Goal: Task Accomplishment & Management: Use online tool/utility

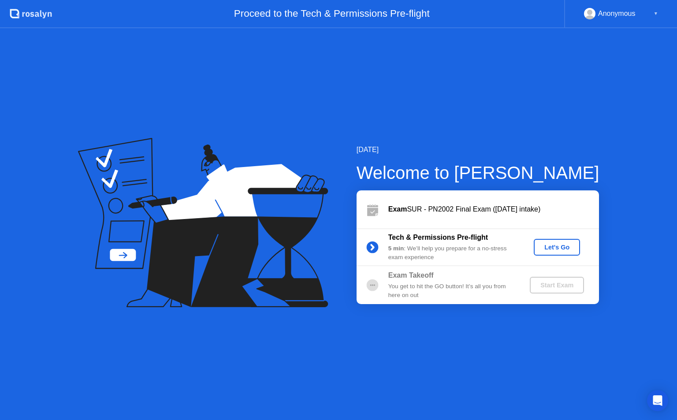
click at [566, 244] on div "Let's Go" at bounding box center [556, 247] width 39 height 7
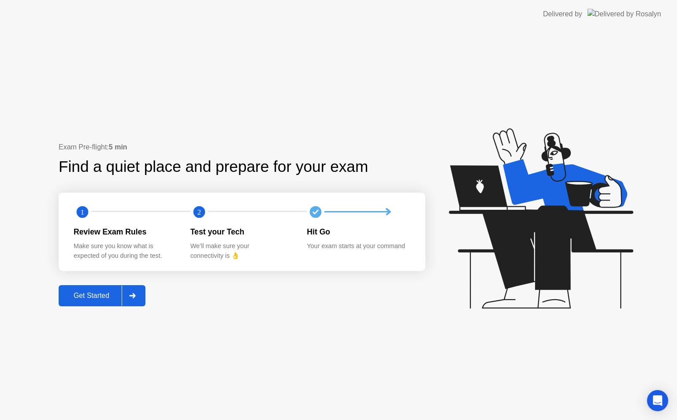
click at [108, 300] on div "Get Started" at bounding box center [91, 296] width 60 height 8
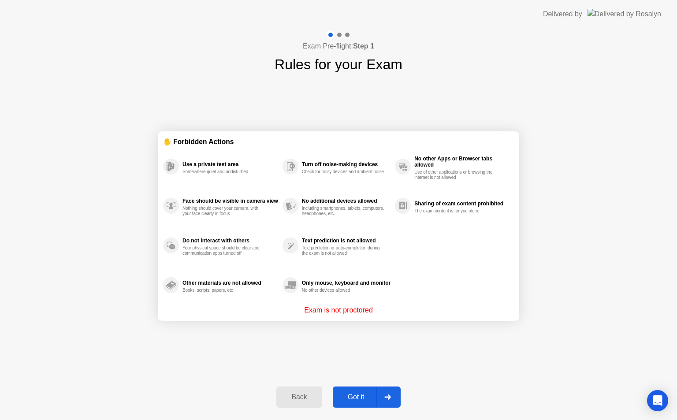
click at [359, 399] on div "Got it" at bounding box center [355, 397] width 41 height 8
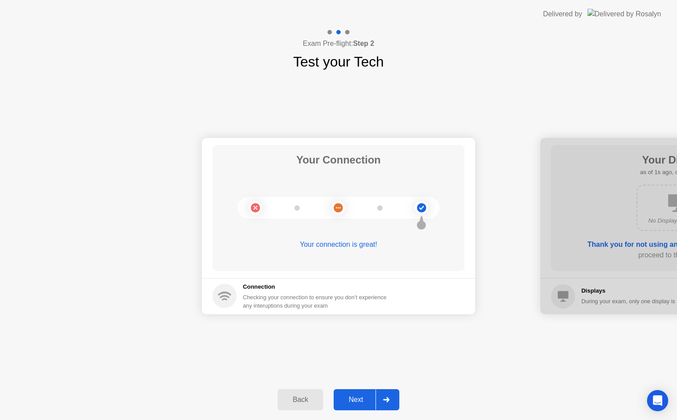
click at [359, 404] on div "Next" at bounding box center [355, 400] width 39 height 8
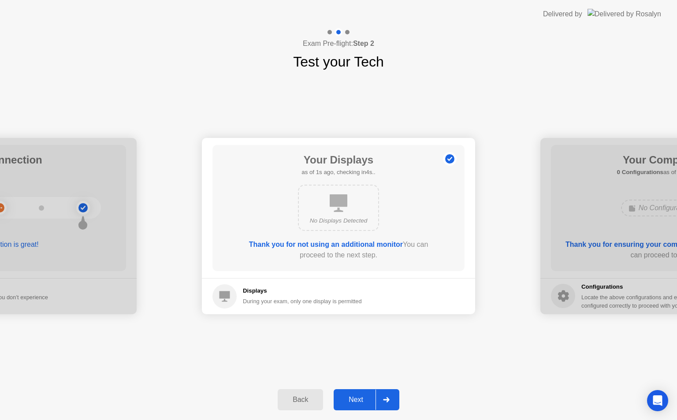
click at [363, 405] on button "Next" at bounding box center [367, 399] width 66 height 21
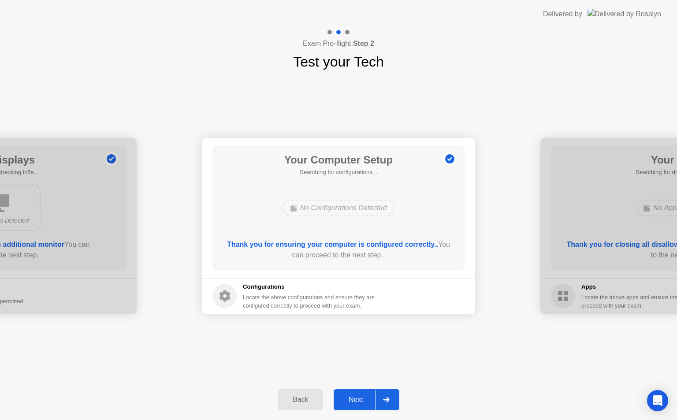
click at [363, 404] on div "Next" at bounding box center [355, 400] width 39 height 8
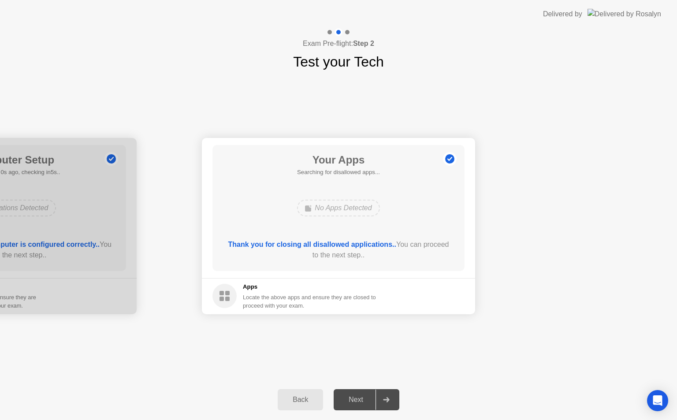
click at [364, 403] on div "Next" at bounding box center [355, 400] width 39 height 8
click at [366, 402] on div "Next" at bounding box center [355, 400] width 39 height 8
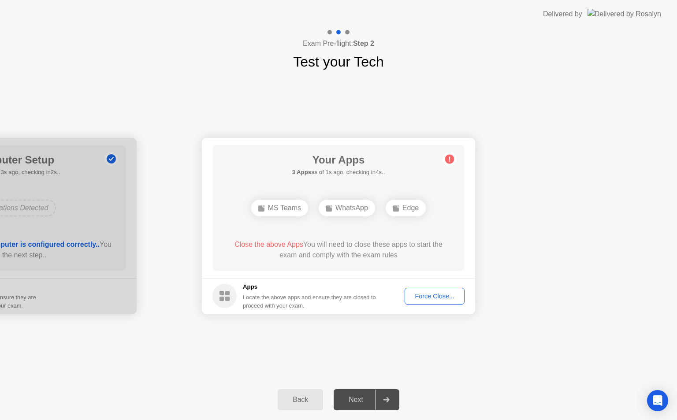
click at [447, 297] on div "Force Close..." at bounding box center [435, 296] width 54 height 7
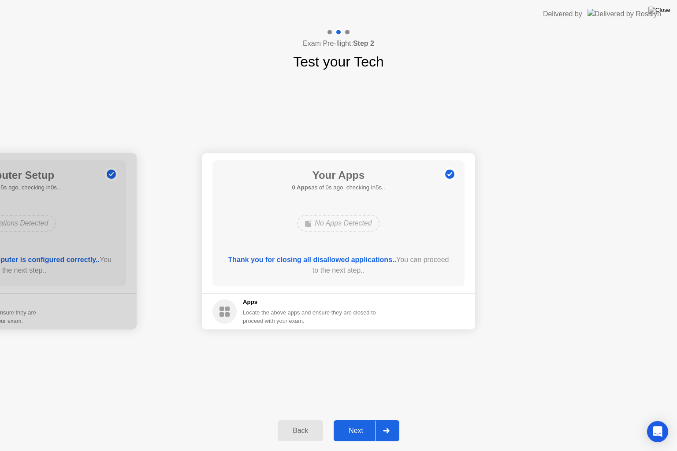
click at [360, 78] on div "Your Connection Your connection is great! Connection Checking your connection t…" at bounding box center [338, 241] width 677 height 338
click at [368, 420] on div "Next" at bounding box center [355, 431] width 39 height 8
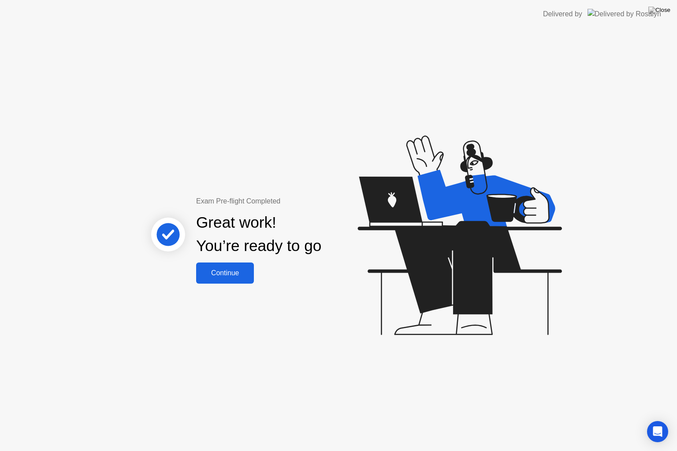
click at [238, 280] on button "Continue" at bounding box center [225, 273] width 58 height 21
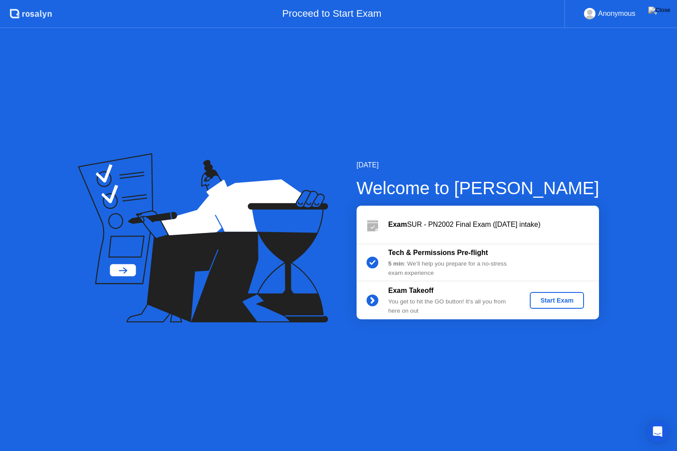
click at [543, 300] on div "Start Exam" at bounding box center [556, 300] width 47 height 7
